Goal: Task Accomplishment & Management: Use online tool/utility

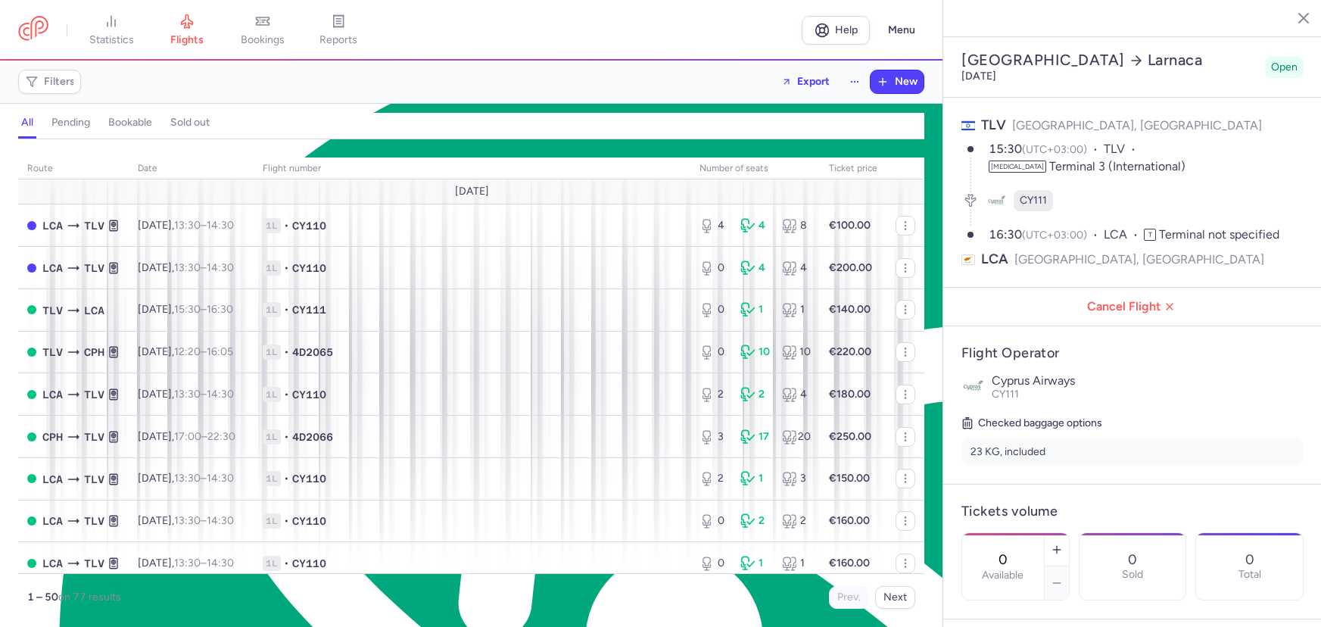
select select "hours"
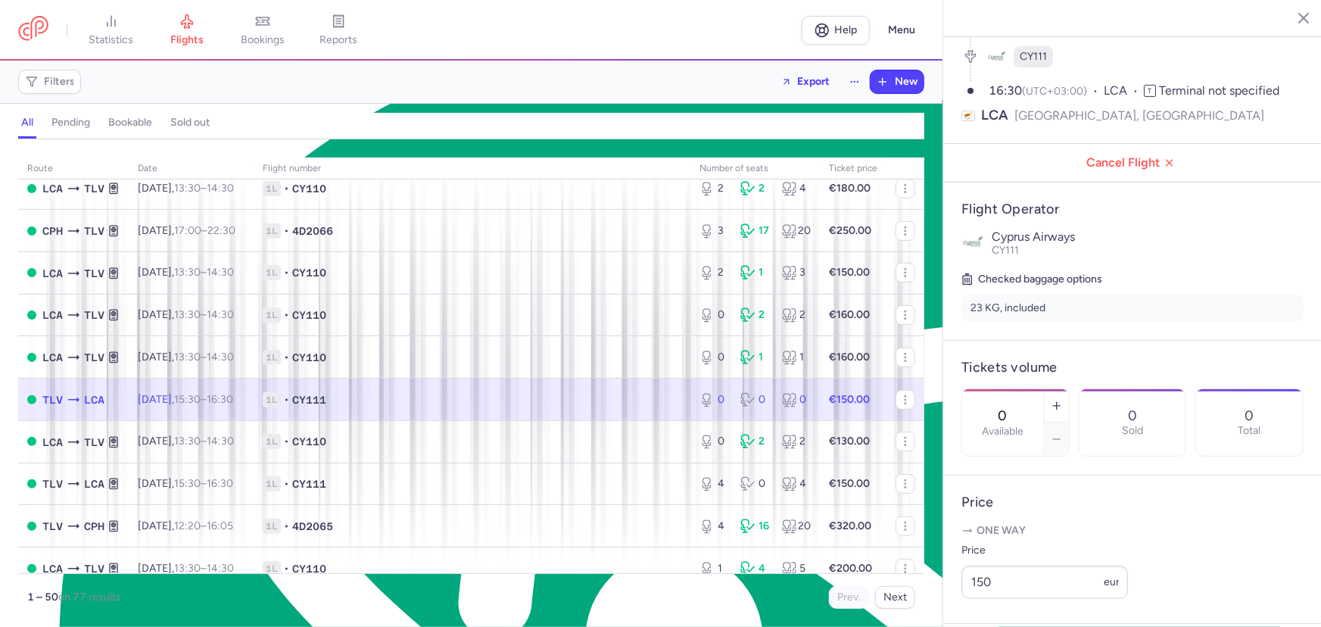
scroll to position [481, 0]
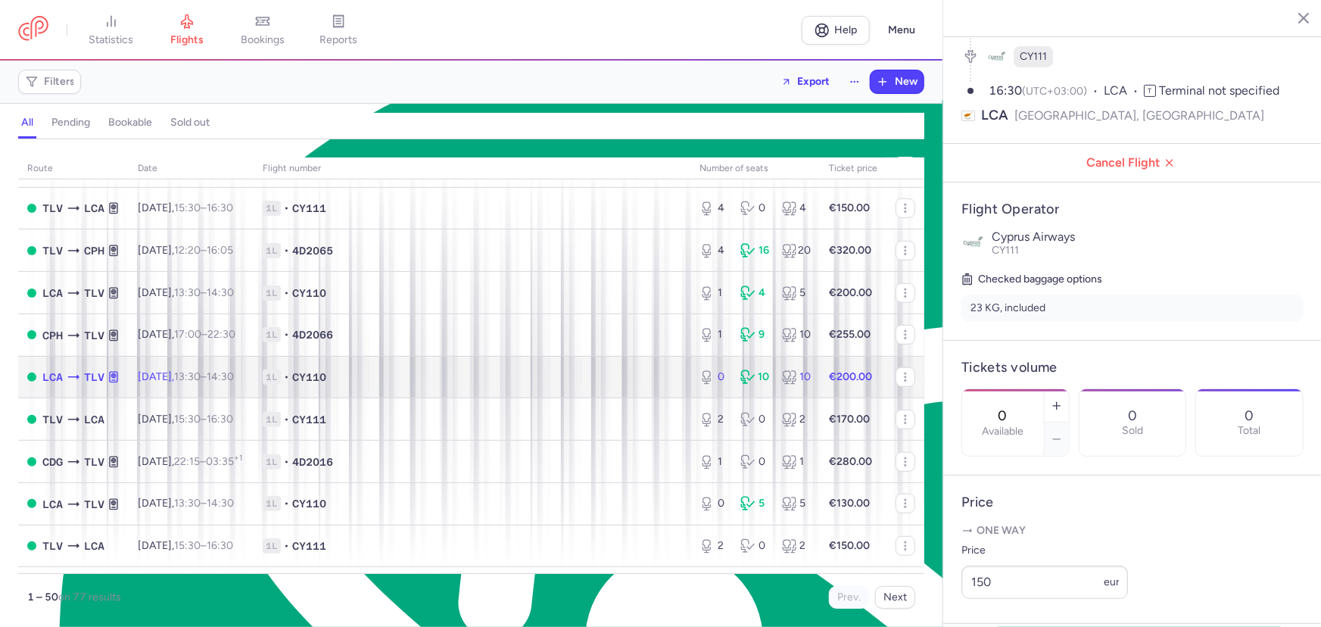
click at [281, 382] on span "1L" at bounding box center [272, 376] width 18 height 15
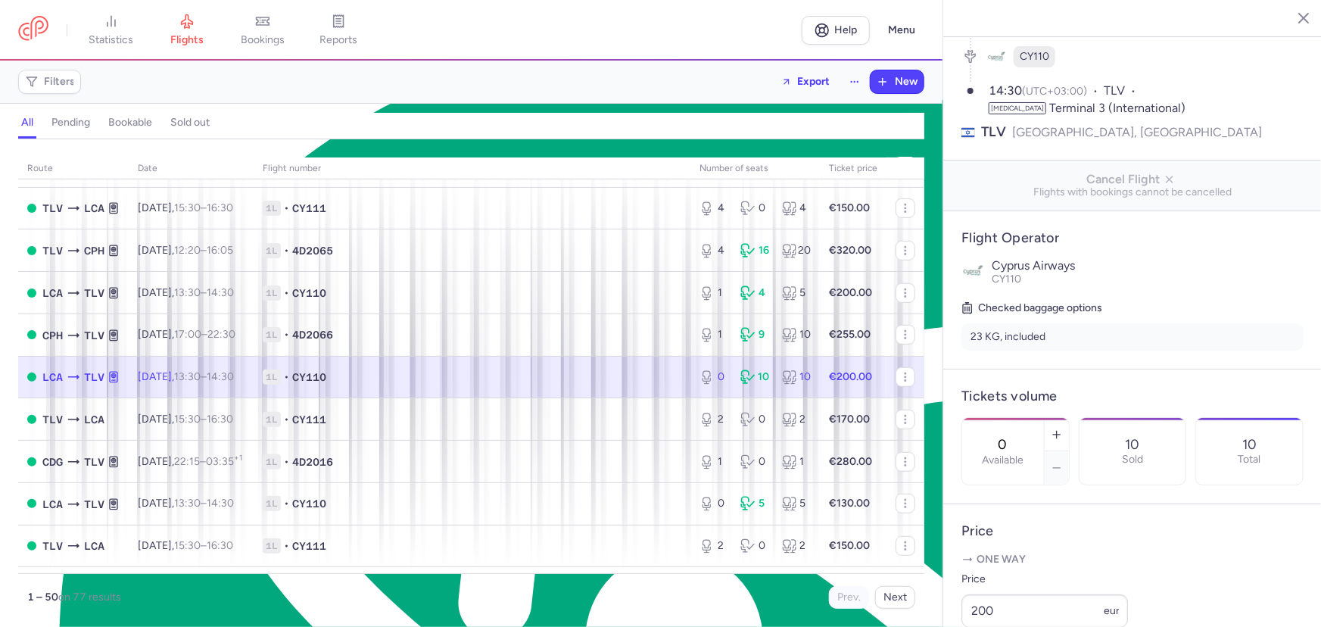
scroll to position [550, 0]
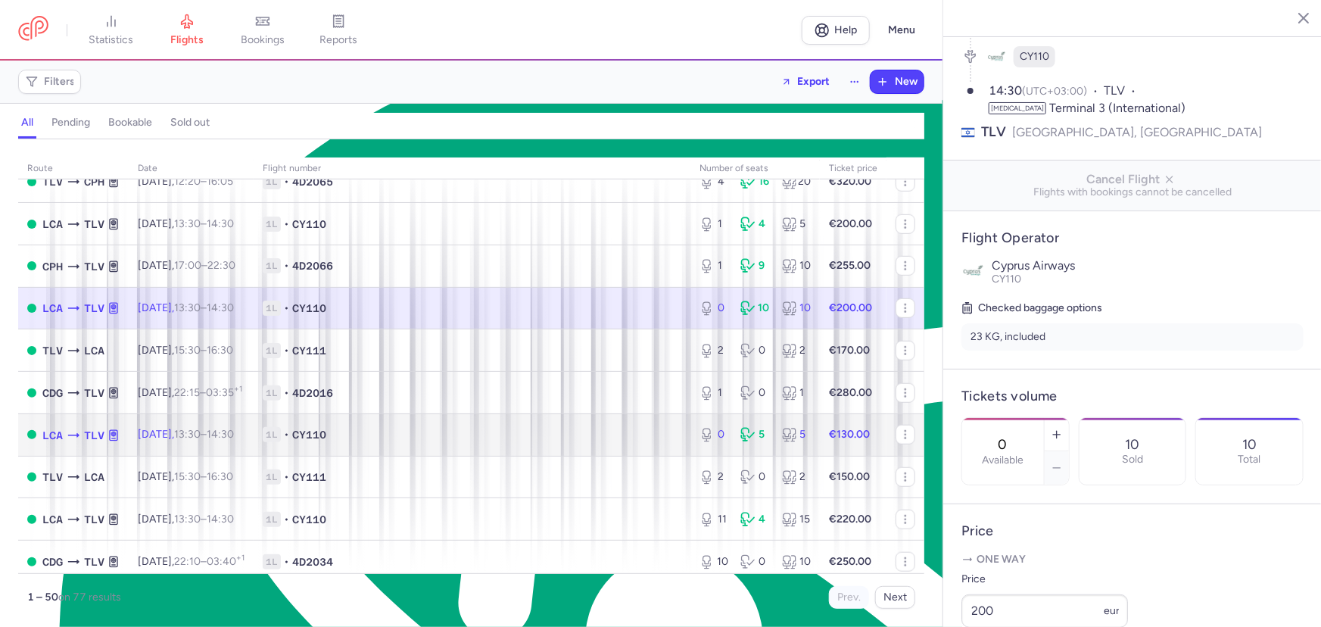
click at [341, 426] on td "1L • CY110" at bounding box center [472, 434] width 437 height 42
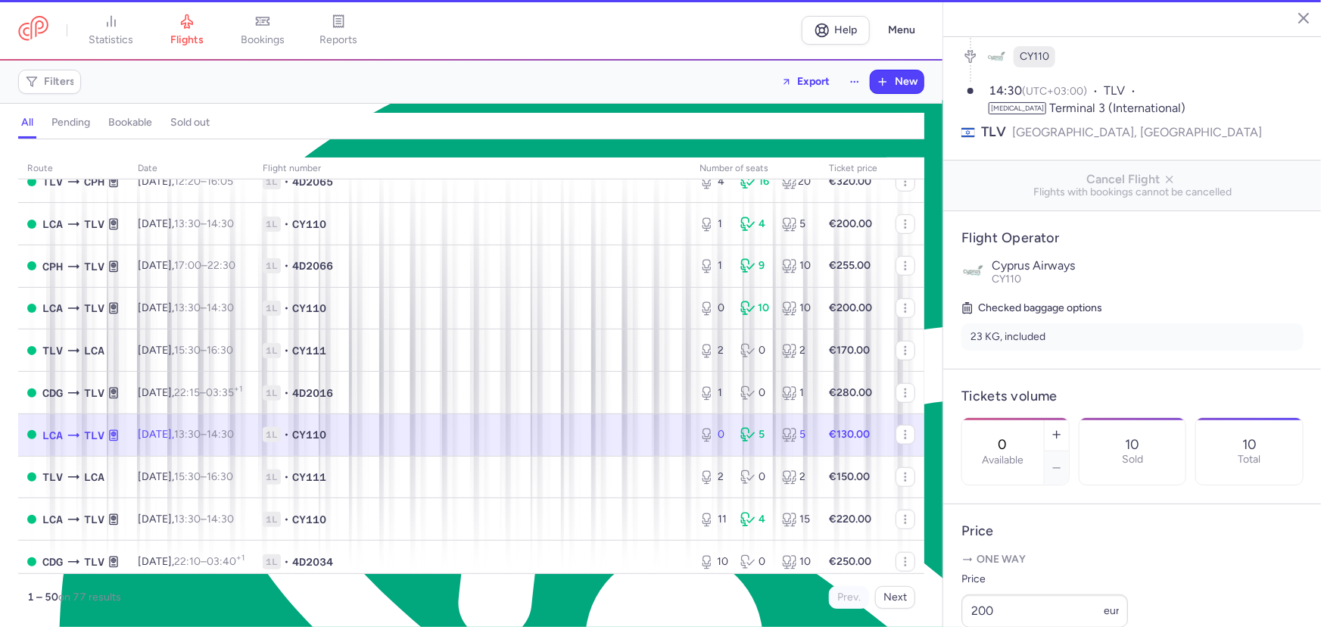
type input "1"
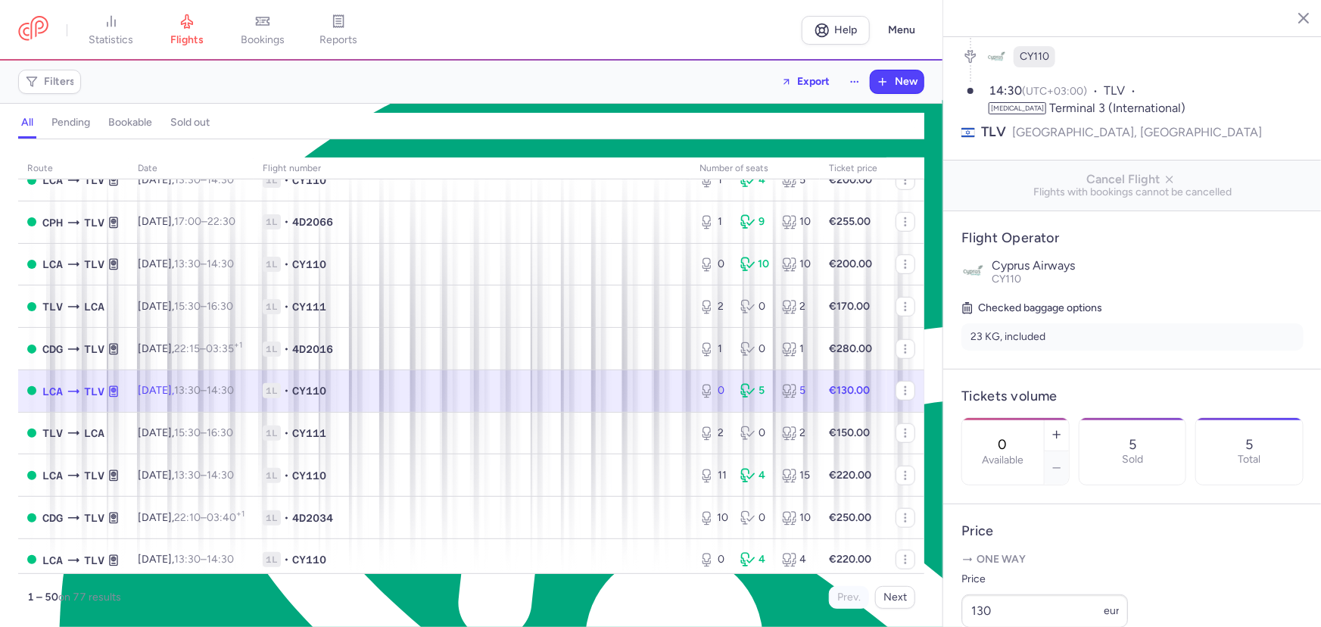
scroll to position [619, 0]
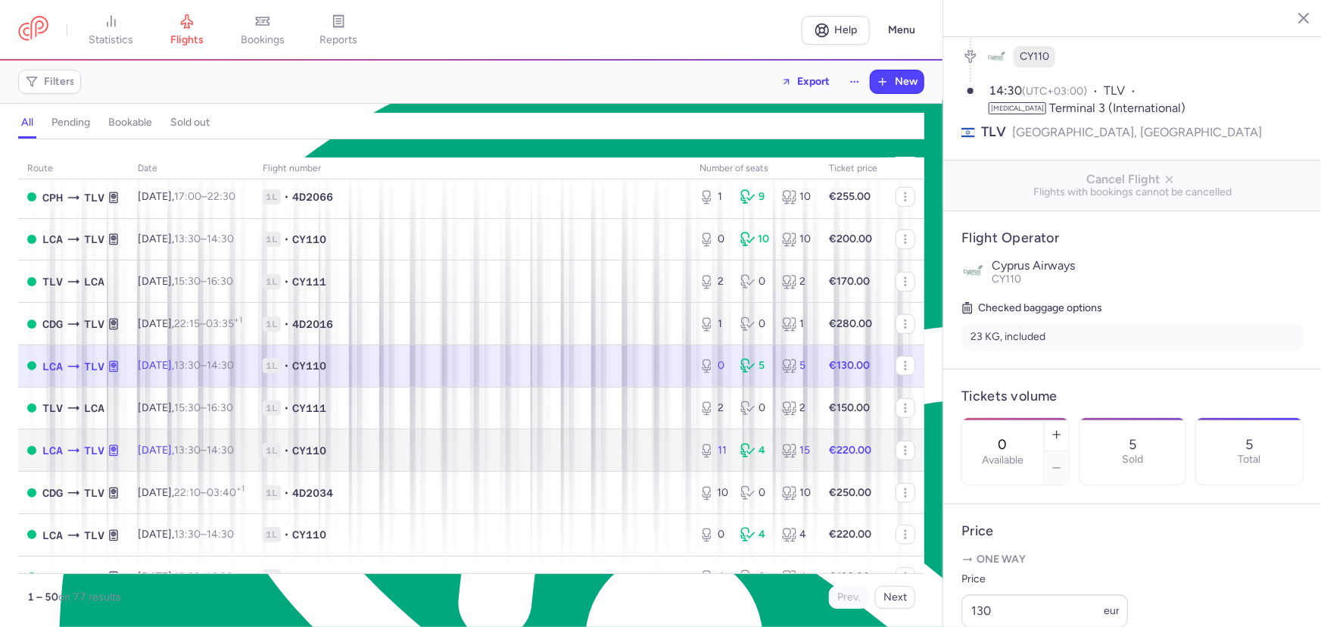
click at [306, 447] on td "1L • CY110" at bounding box center [472, 450] width 437 height 42
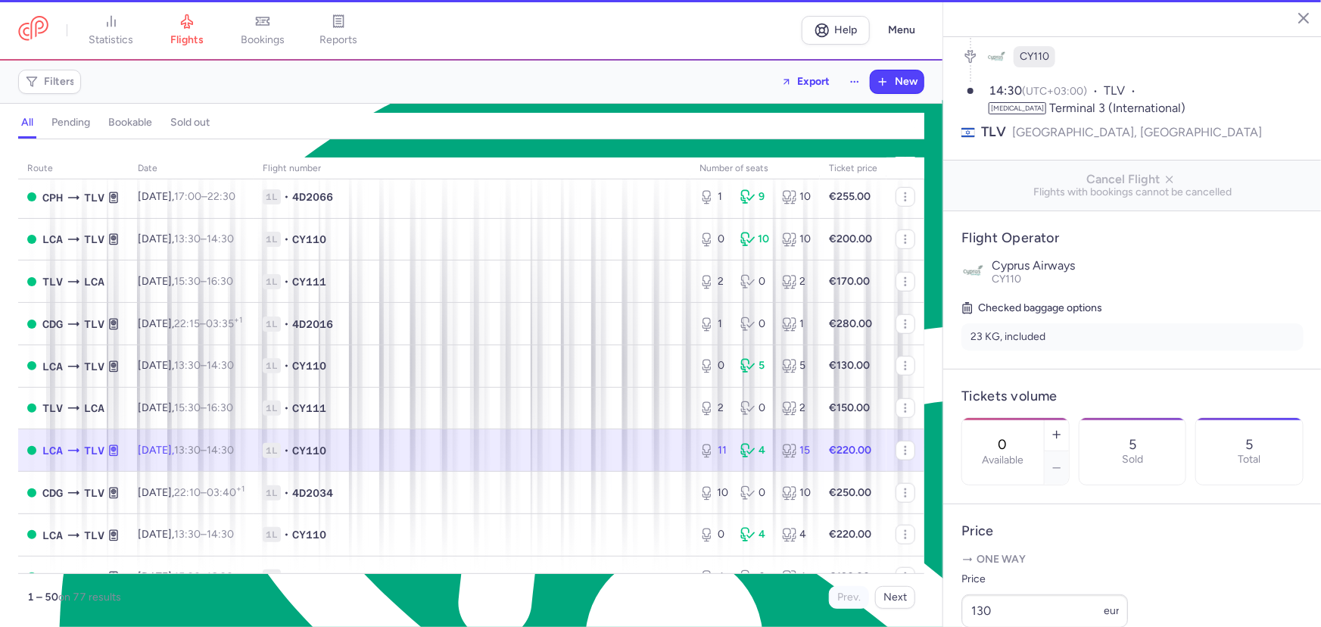
type input "11"
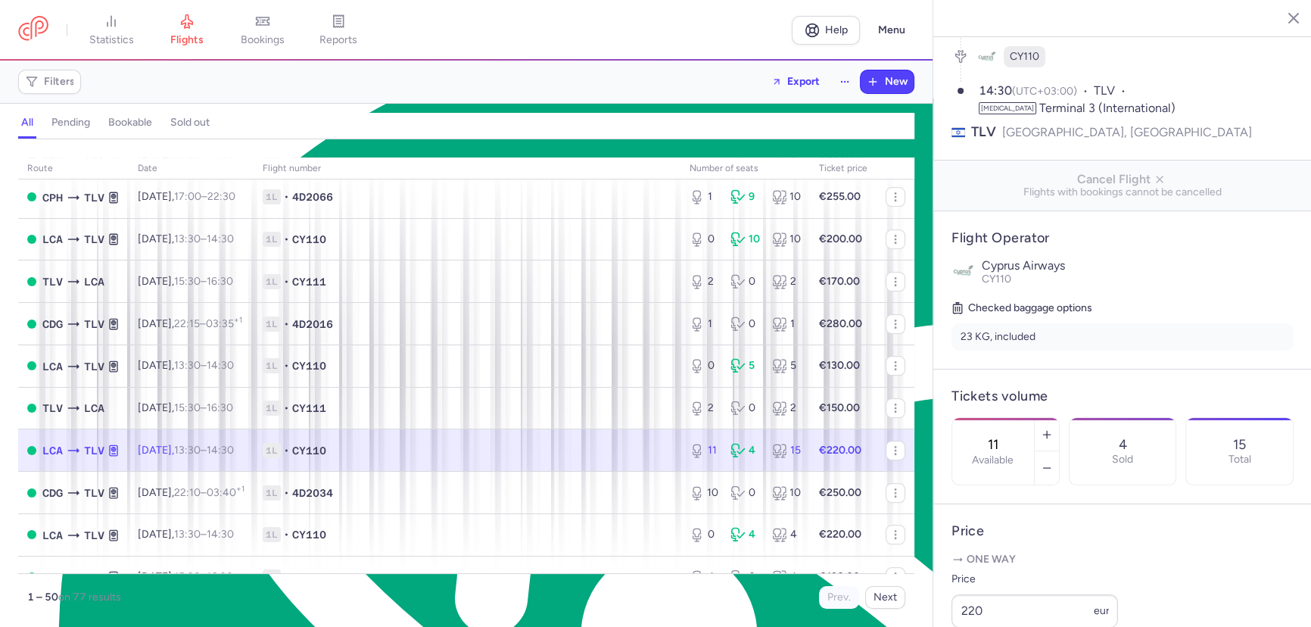
click at [484, 453] on span "1L • CY110" at bounding box center [467, 450] width 409 height 15
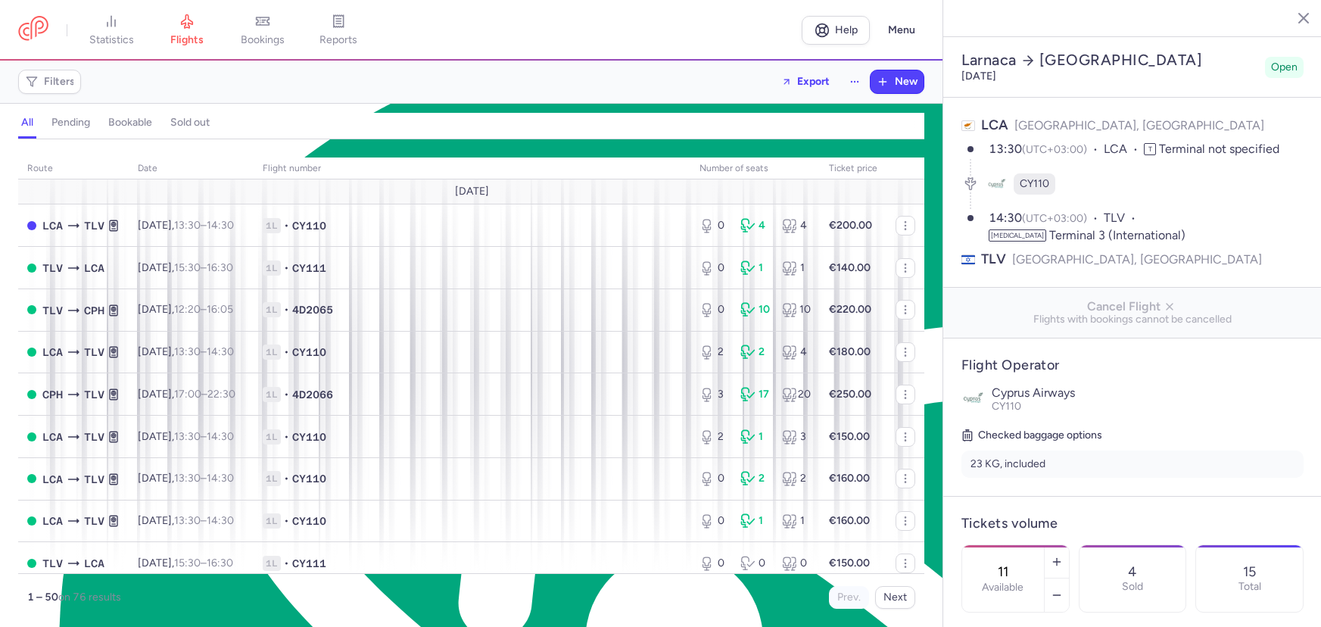
select select "hours"
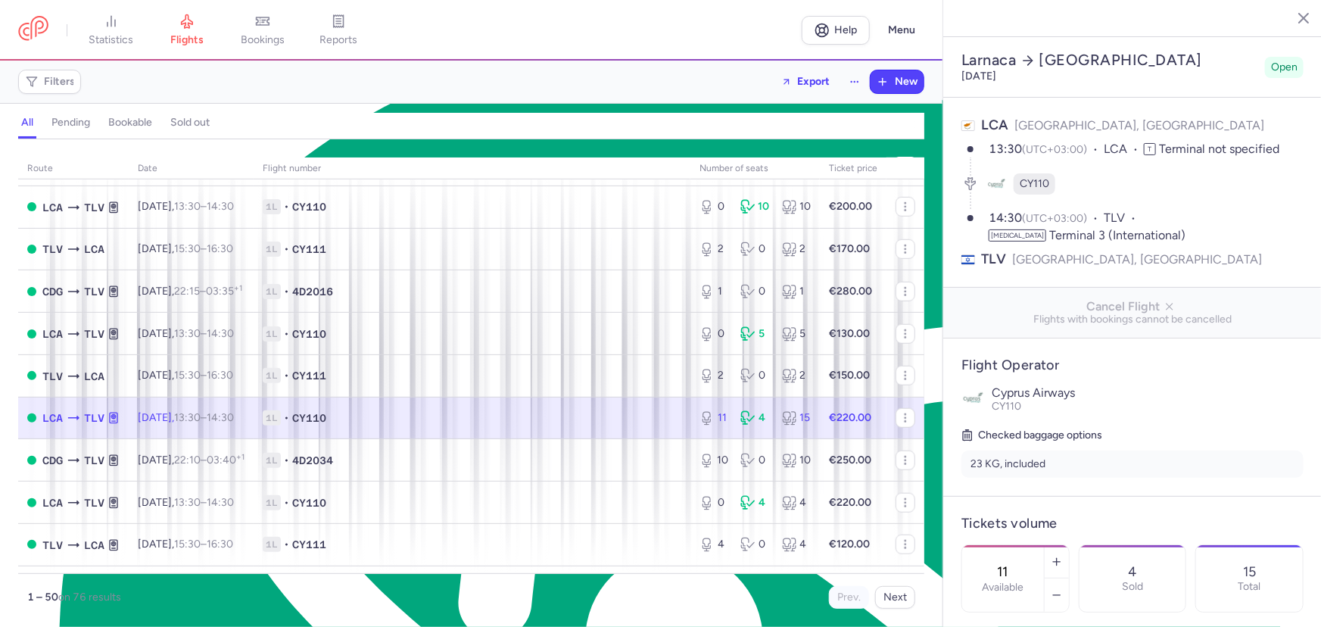
scroll to position [619, 0]
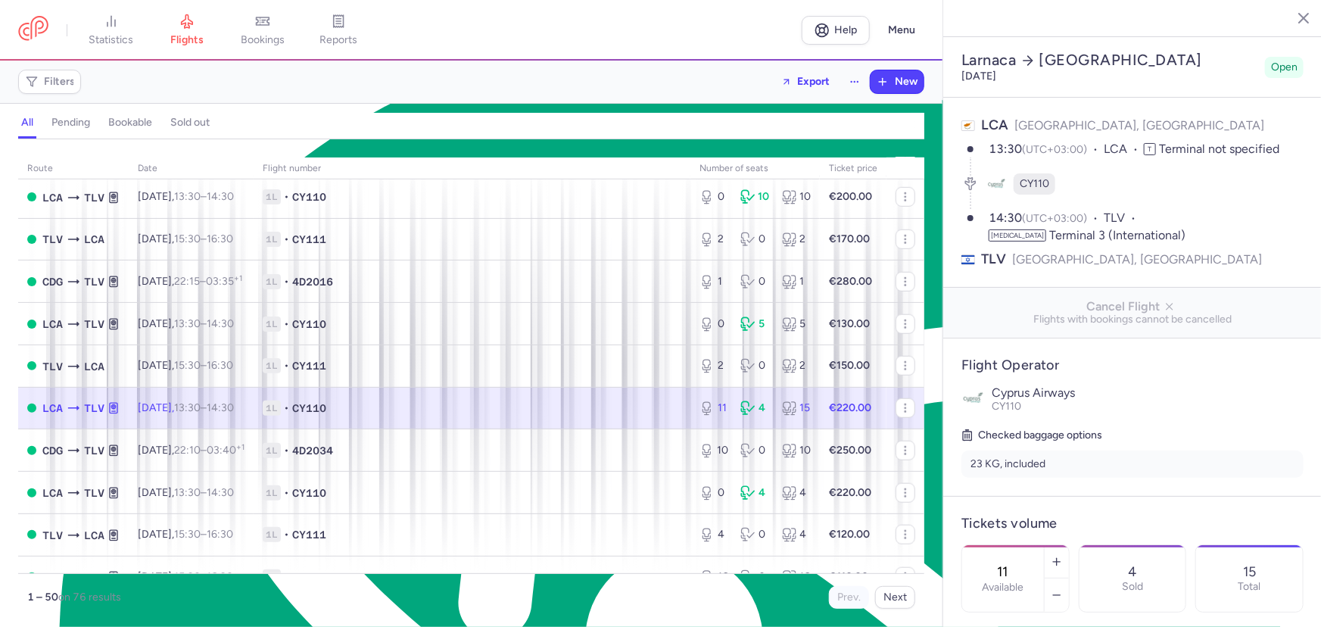
click at [438, 412] on span "1L • CY110" at bounding box center [472, 407] width 419 height 15
click at [1279, 158] on div "CY110" at bounding box center [1132, 183] width 342 height 51
click at [1245, 210] on div "14:30 (UTC+03:00) TLV [MEDICAL_DATA] Terminal 3 (International)" at bounding box center [1145, 227] width 315 height 34
click at [1248, 250] on p "TLV [GEOGRAPHIC_DATA], [GEOGRAPHIC_DATA]" at bounding box center [1132, 259] width 342 height 19
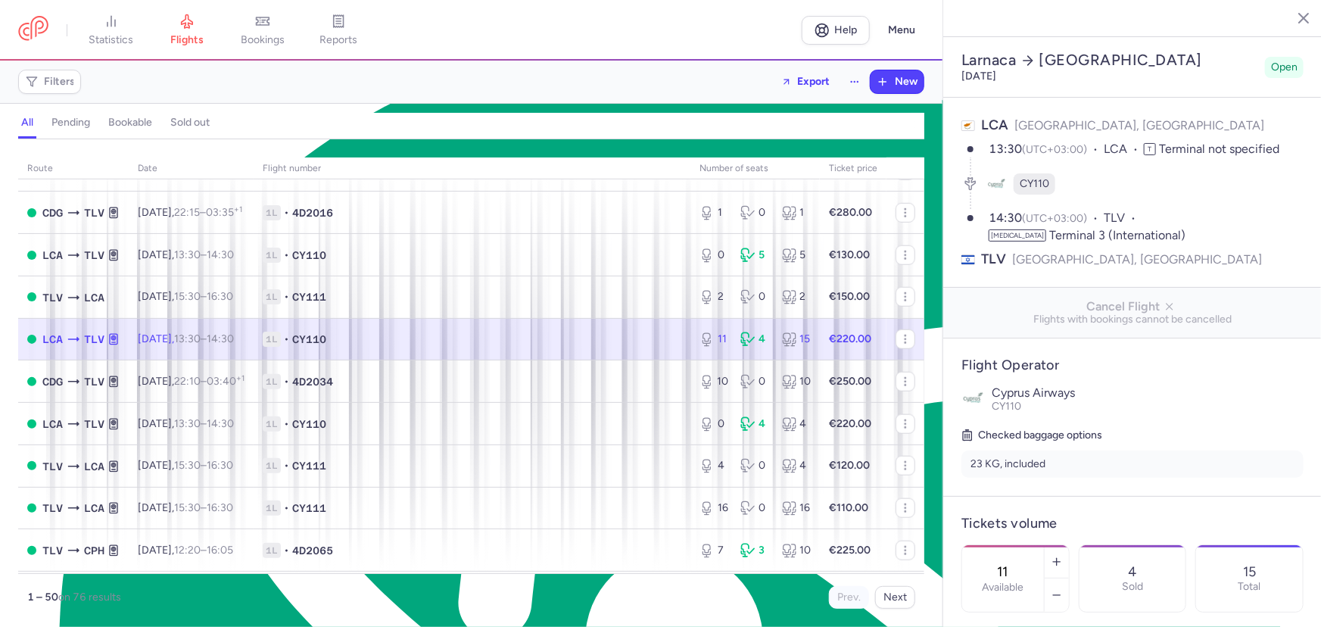
click at [591, 340] on span "1L • CY110" at bounding box center [472, 338] width 419 height 15
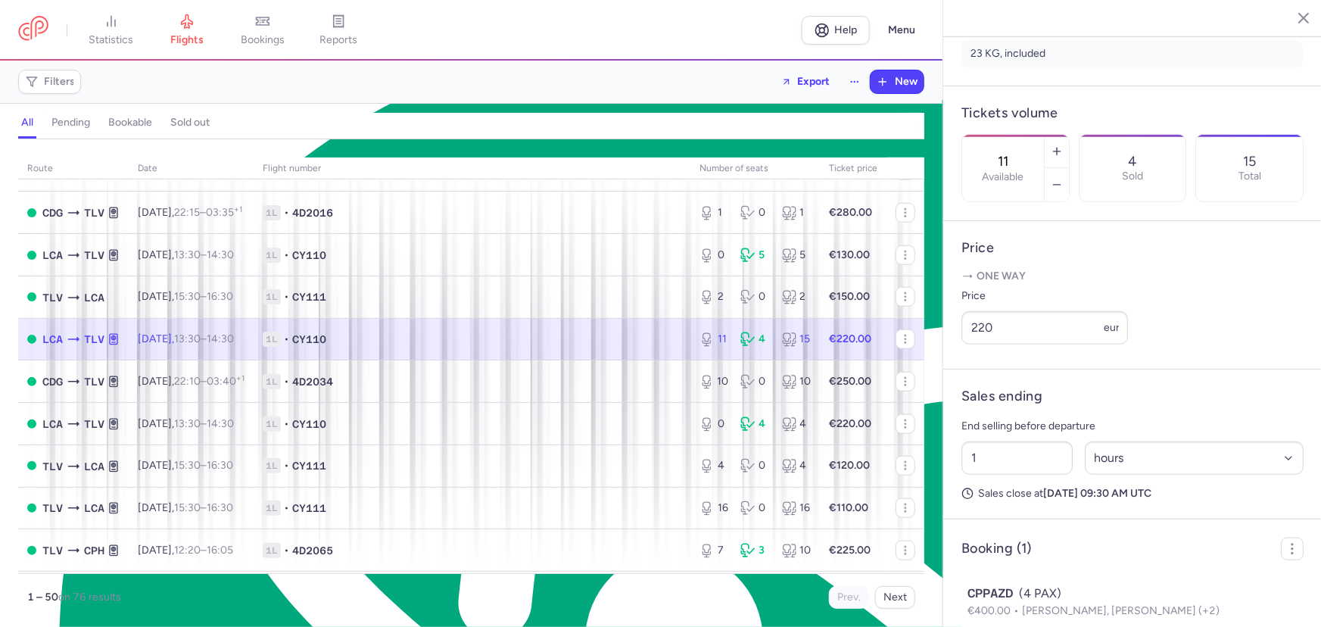
scroll to position [471, 0]
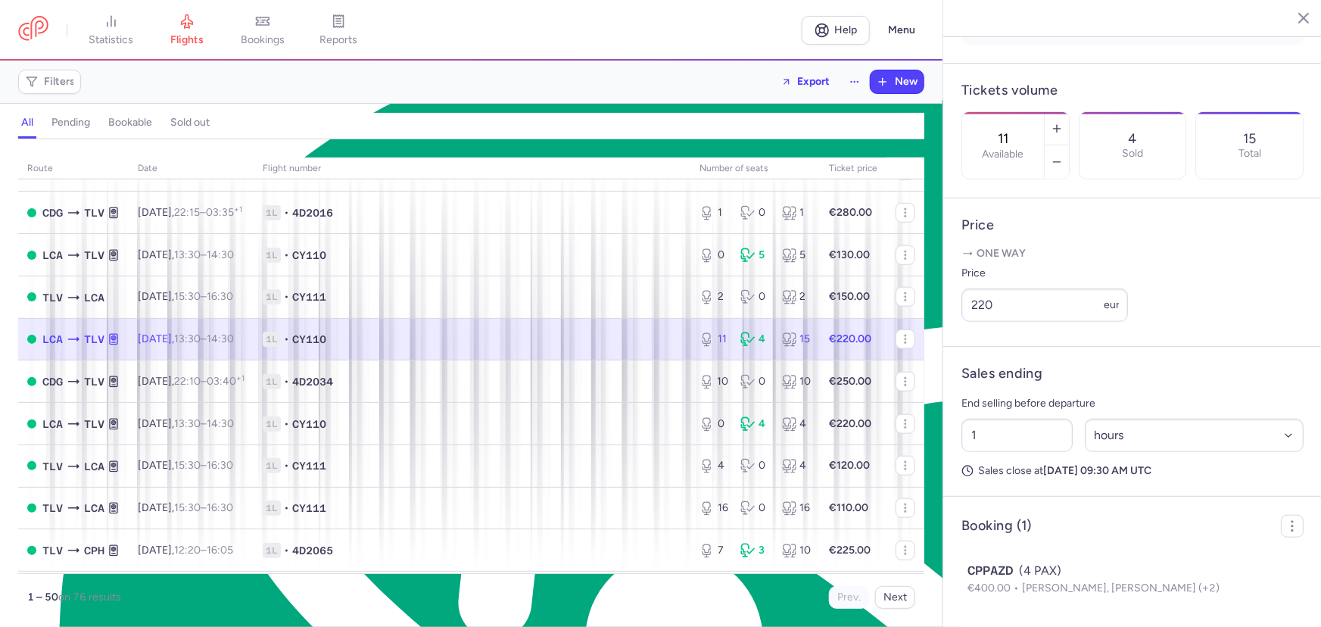
click at [593, 340] on span "1L • CY110" at bounding box center [472, 338] width 419 height 15
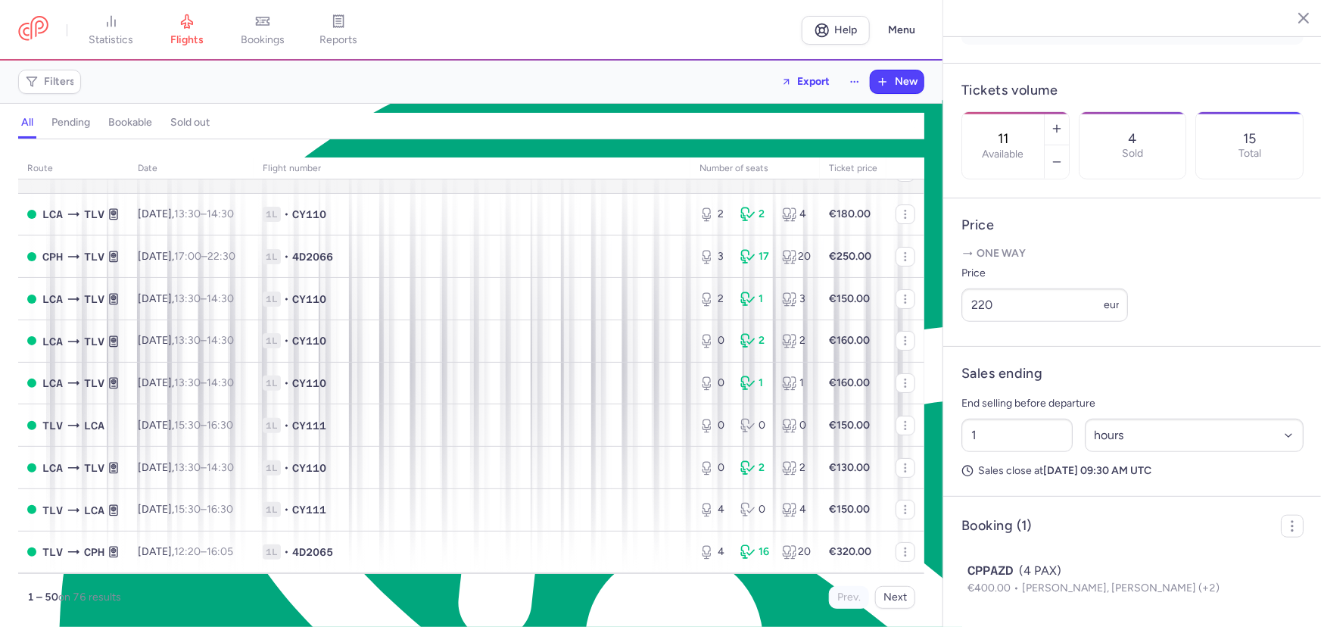
scroll to position [0, 0]
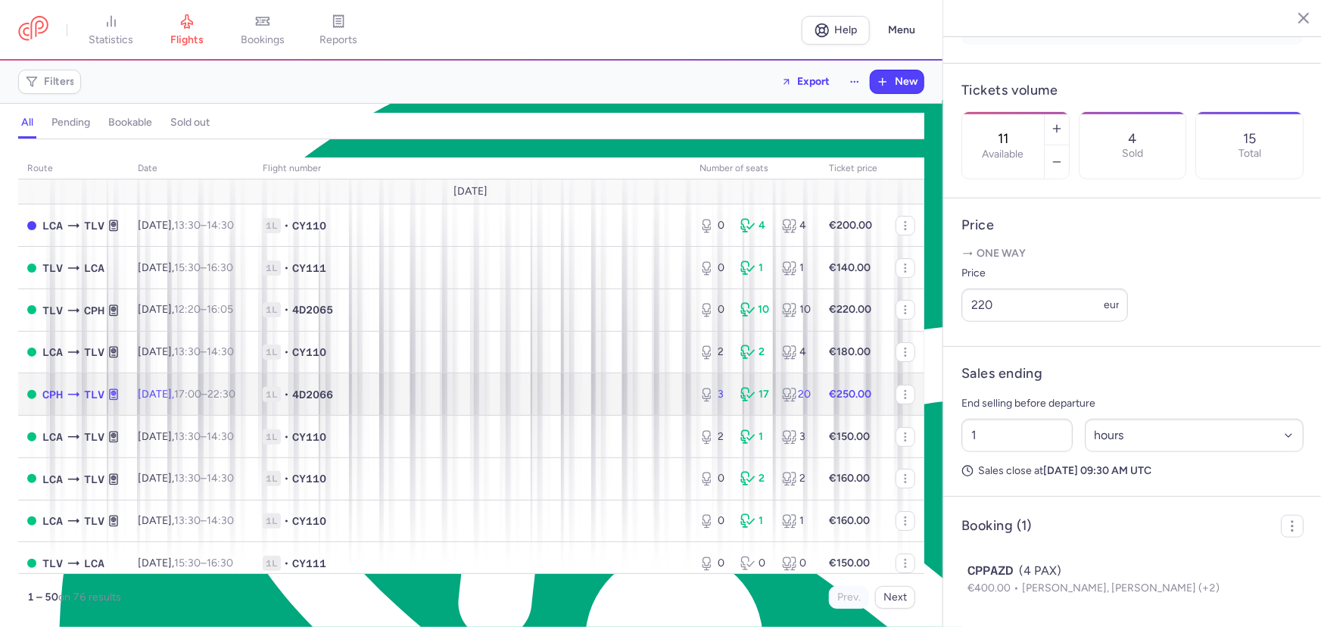
click at [394, 391] on span "1L • 4D2066" at bounding box center [472, 394] width 419 height 15
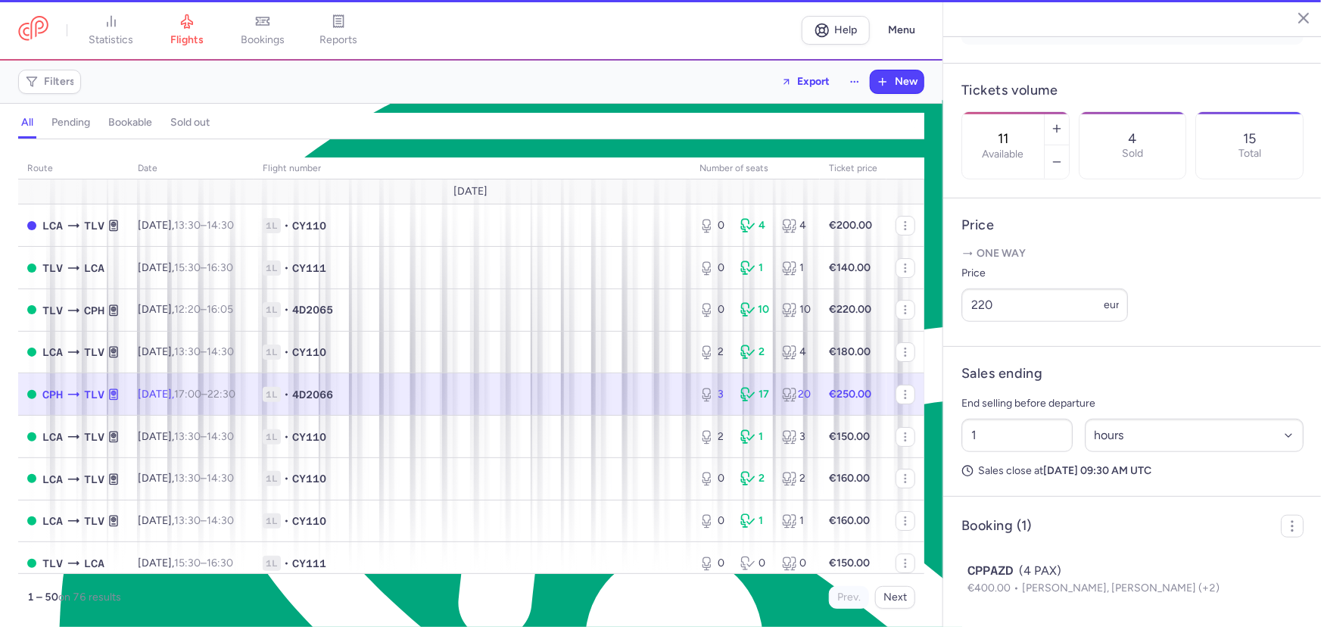
type input "3"
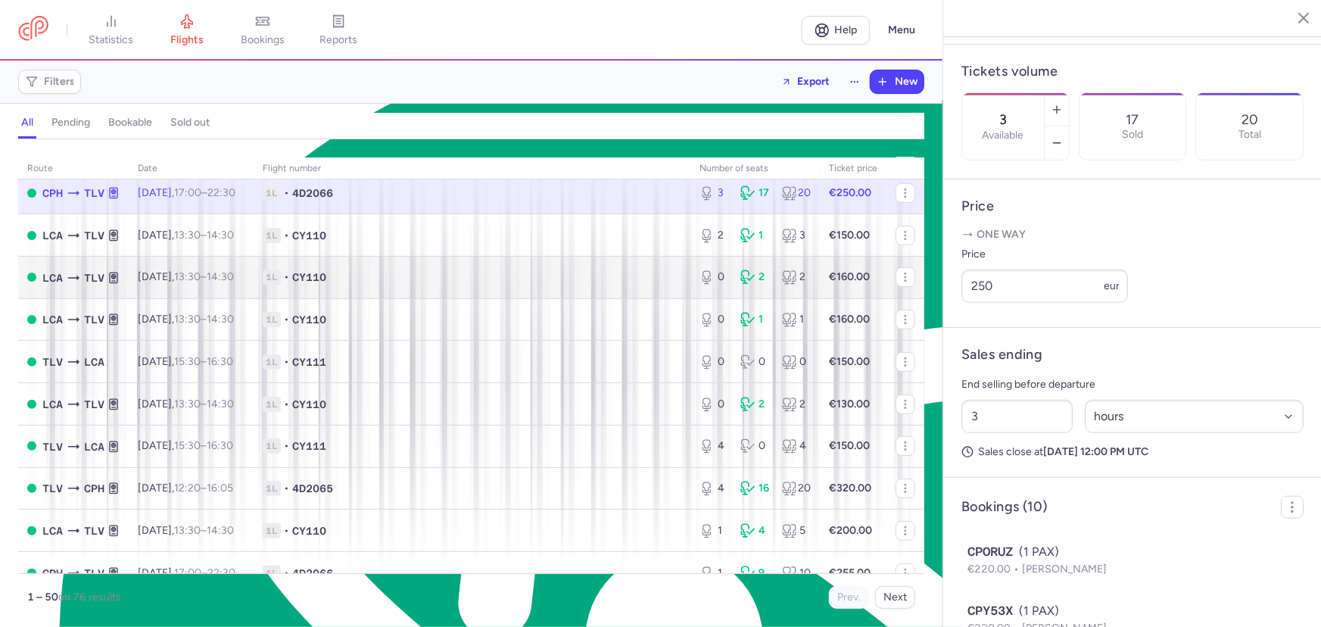
scroll to position [206, 0]
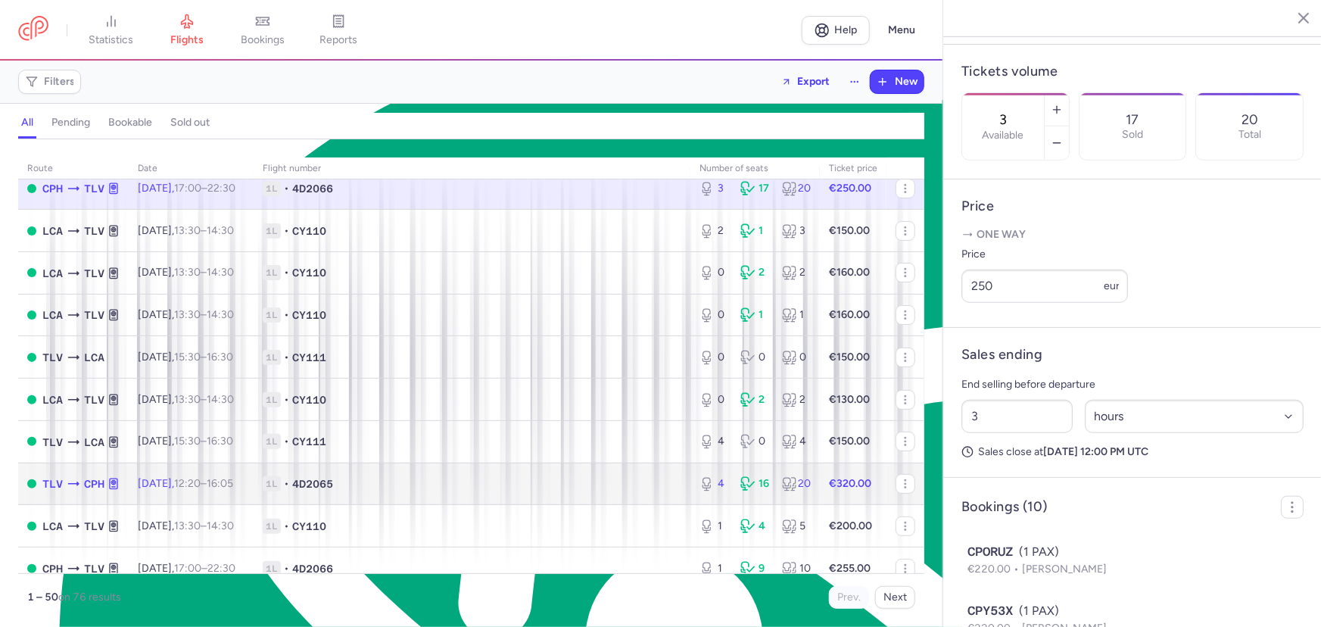
click at [289, 480] on span "•" at bounding box center [286, 483] width 5 height 15
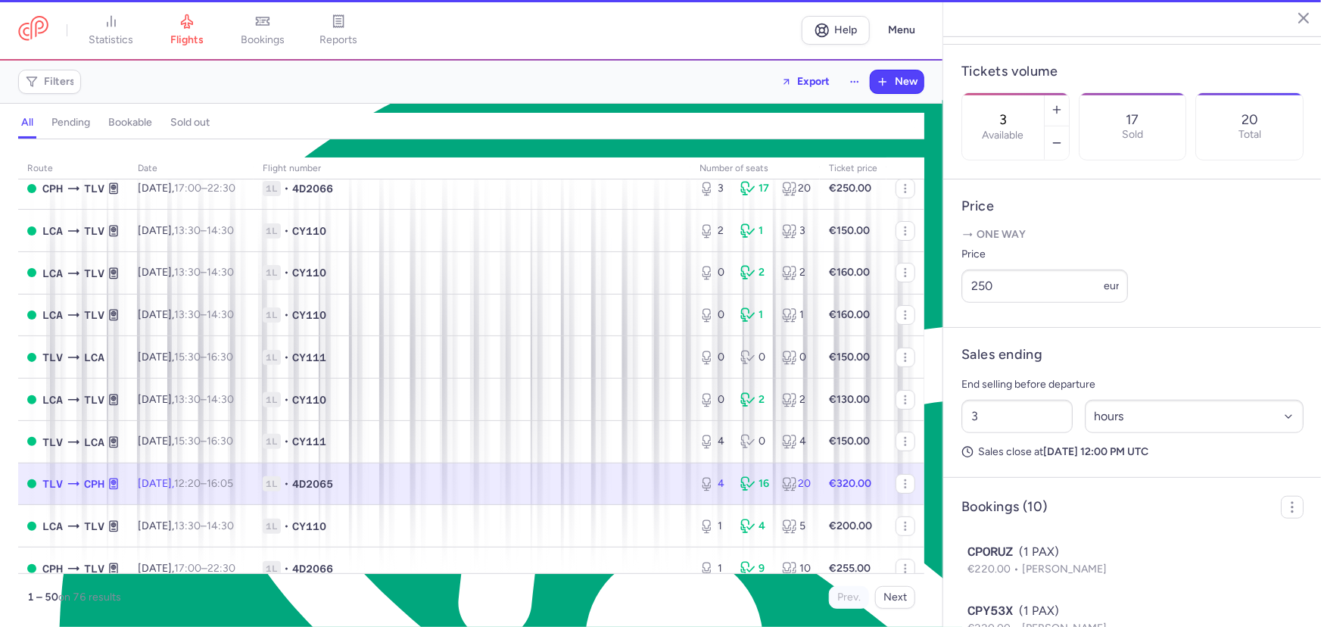
type input "4"
type input "1"
select select "days"
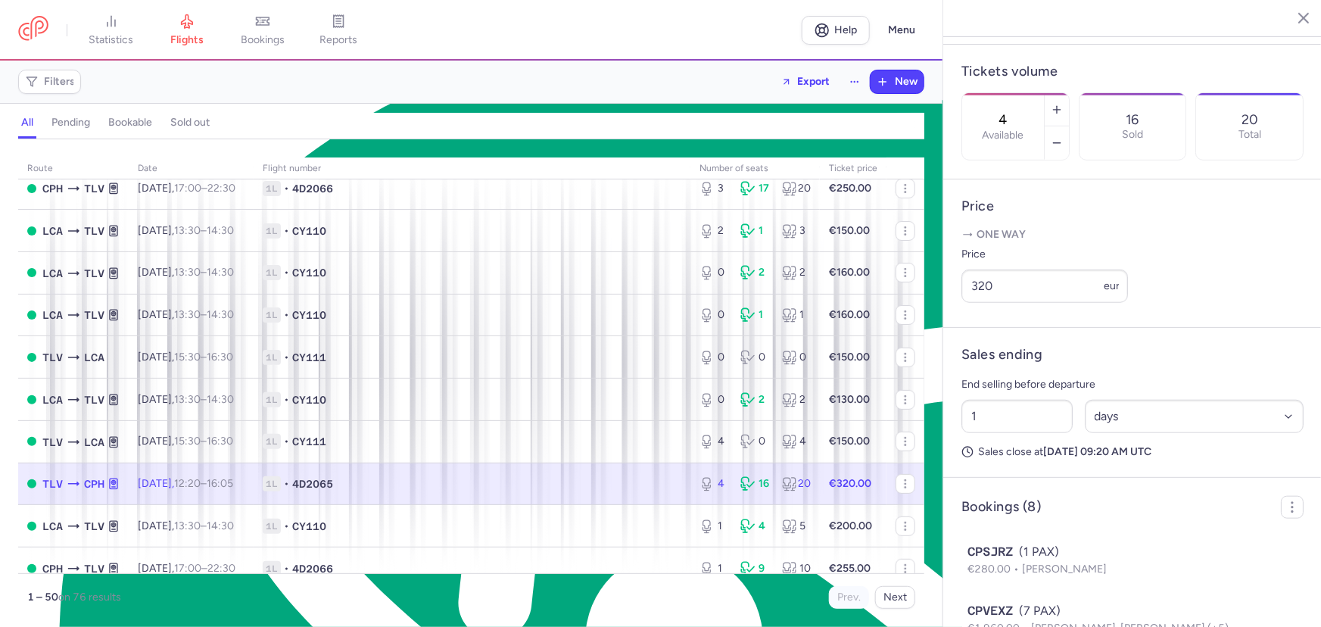
click at [463, 479] on td "1L • 4D2065" at bounding box center [472, 483] width 437 height 42
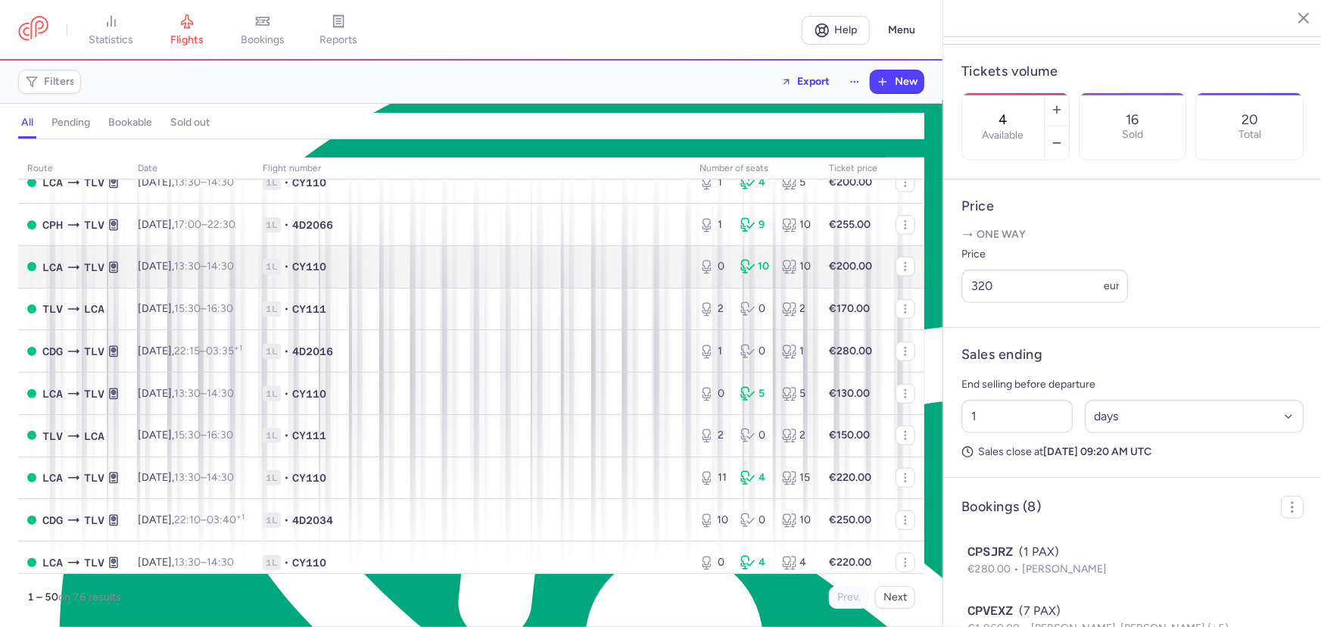
scroll to position [550, 0]
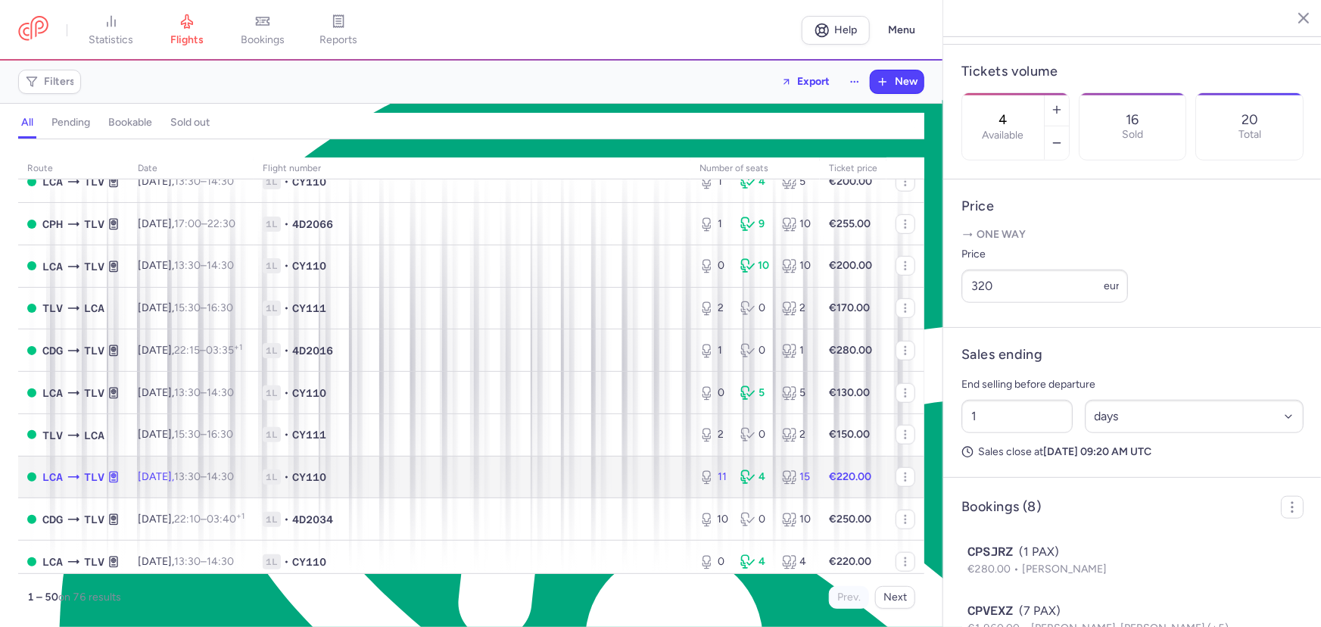
click at [549, 484] on span "1L • CY110" at bounding box center [472, 476] width 419 height 15
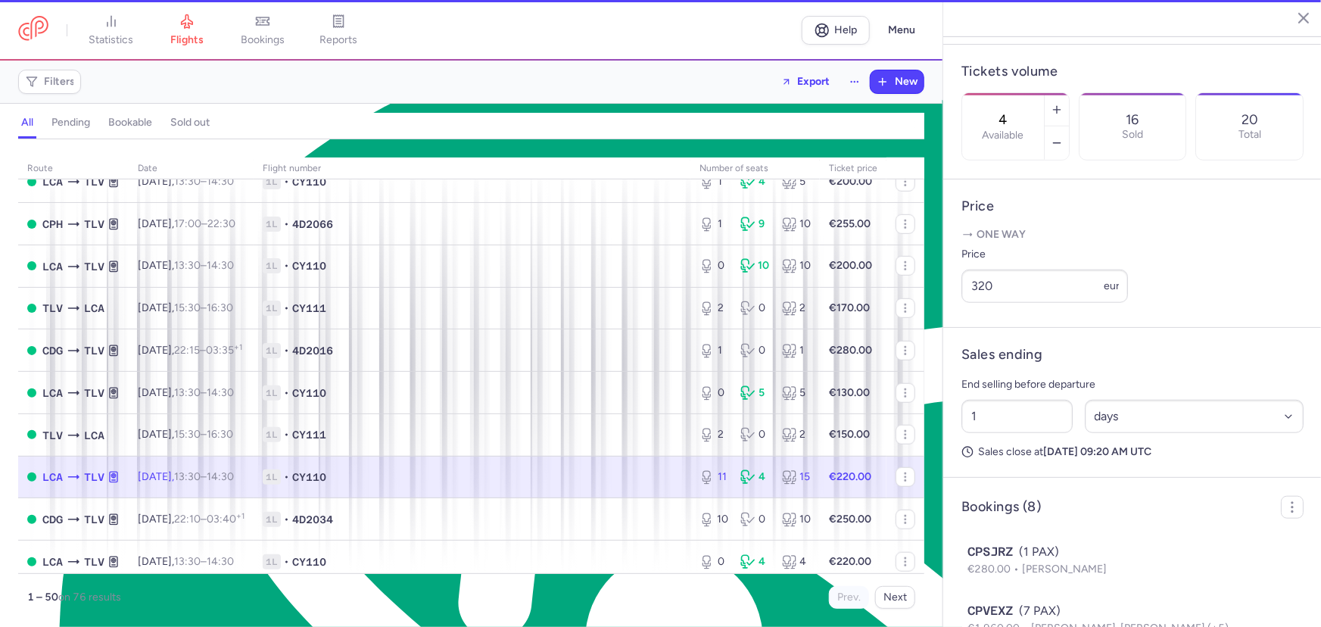
type input "11"
select select "hours"
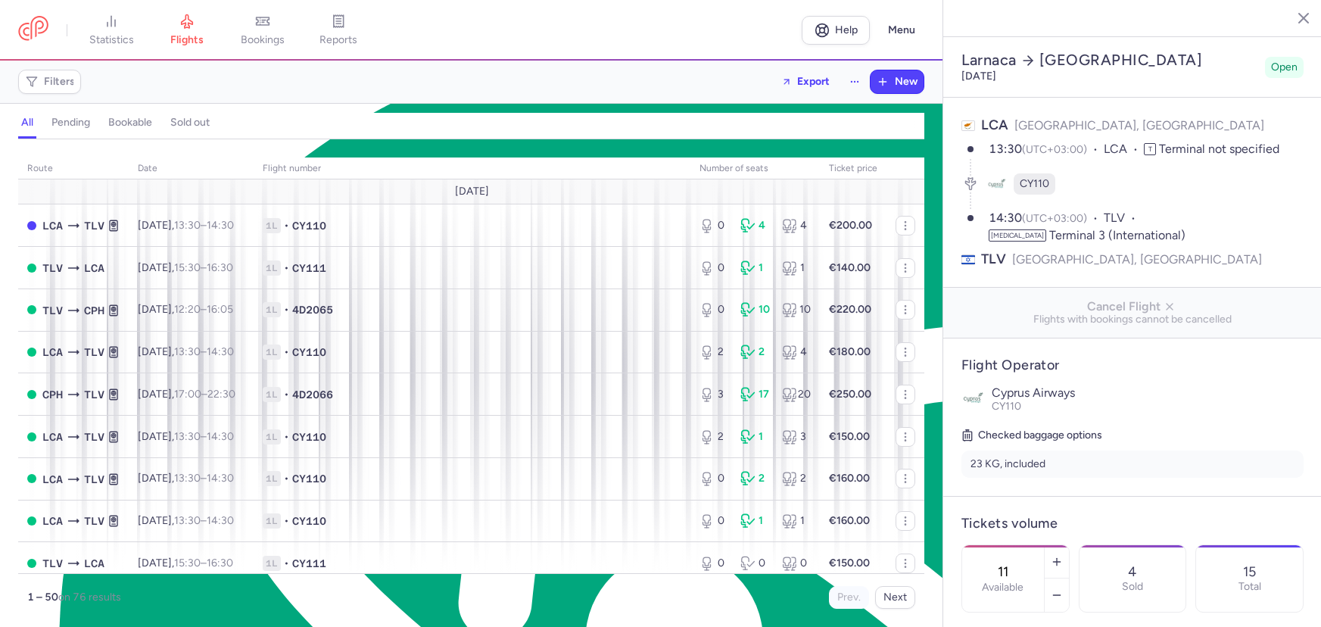
select select "hours"
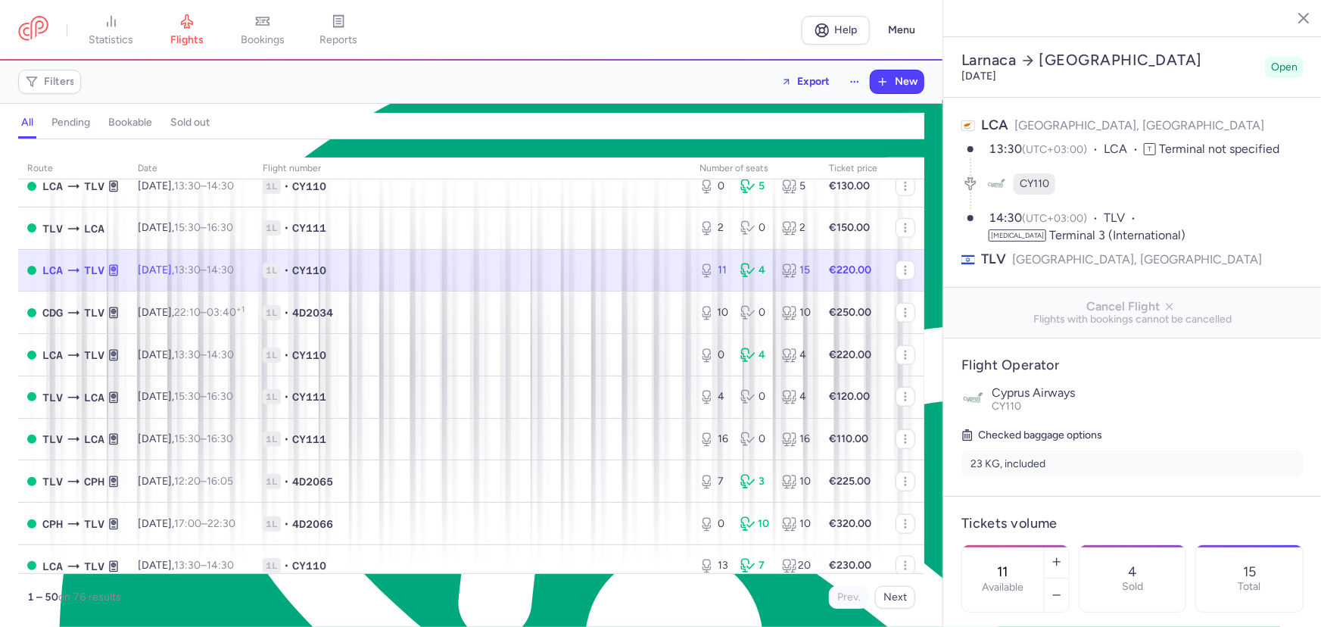
click at [413, 278] on span "1L • CY110" at bounding box center [472, 270] width 419 height 15
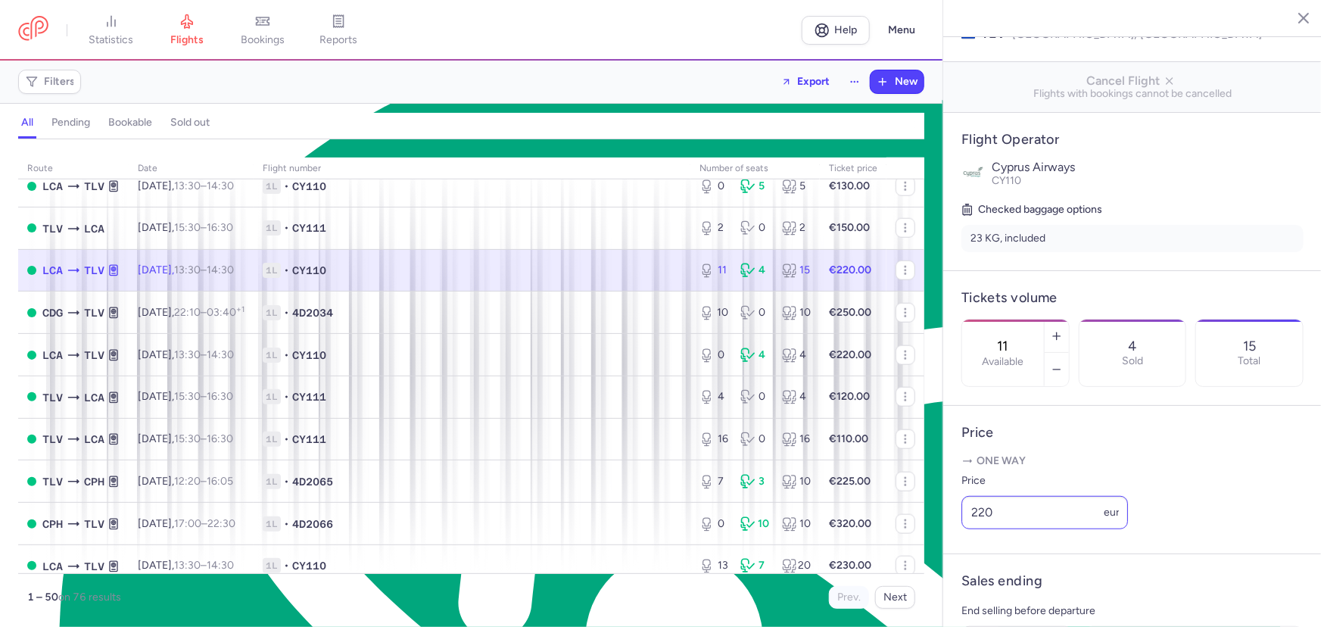
scroll to position [344, 0]
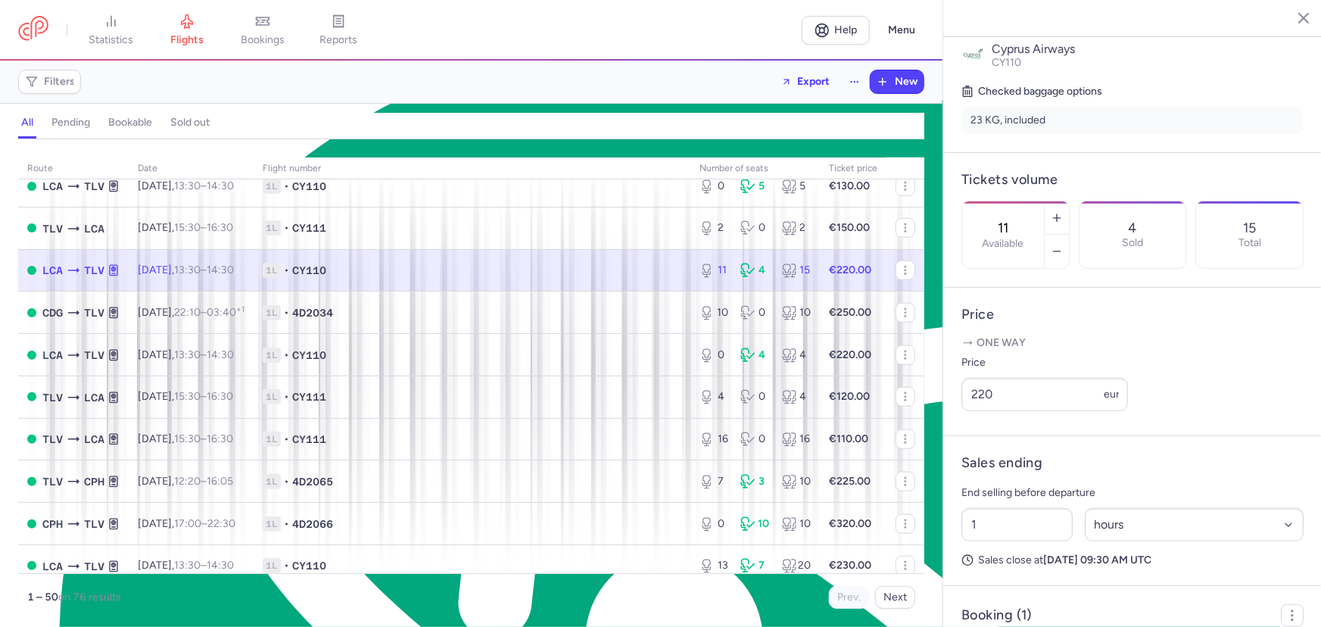
drag, startPoint x: 1053, startPoint y: 189, endPoint x: 1011, endPoint y: 188, distance: 42.4
click at [1011, 201] on div "11 Available" at bounding box center [1003, 234] width 82 height 67
type textarea "11"
type input "0"
click at [1037, 604] on span "Save changes" at bounding box center [1011, 597] width 75 height 14
